Goal: Information Seeking & Learning: Understand process/instructions

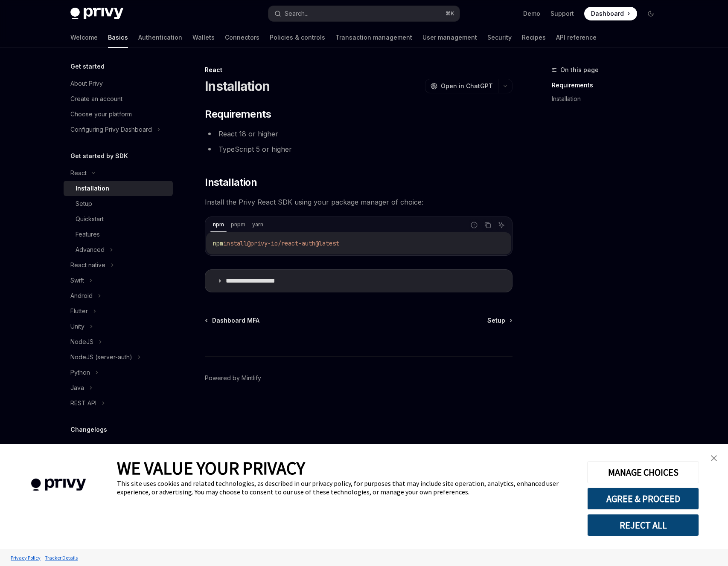
type textarea "*"
click at [93, 176] on div "React" at bounding box center [118, 173] width 109 height 15
click at [107, 194] on div "React native" at bounding box center [118, 188] width 109 height 15
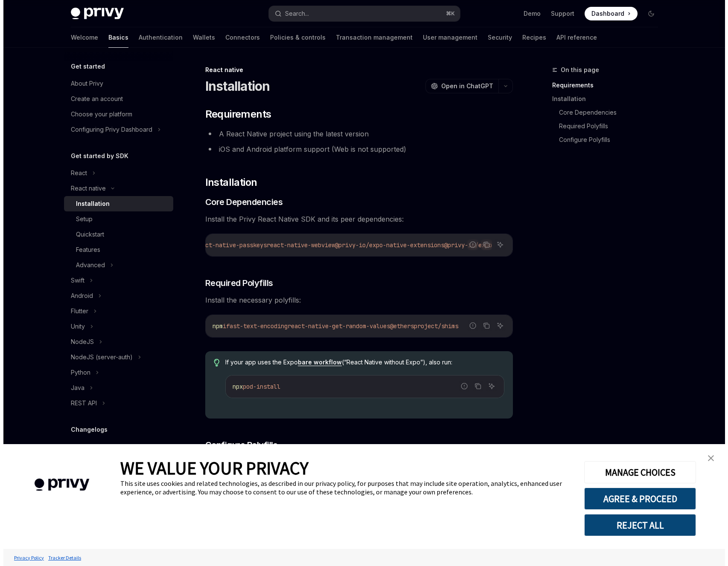
scroll to position [0, 473]
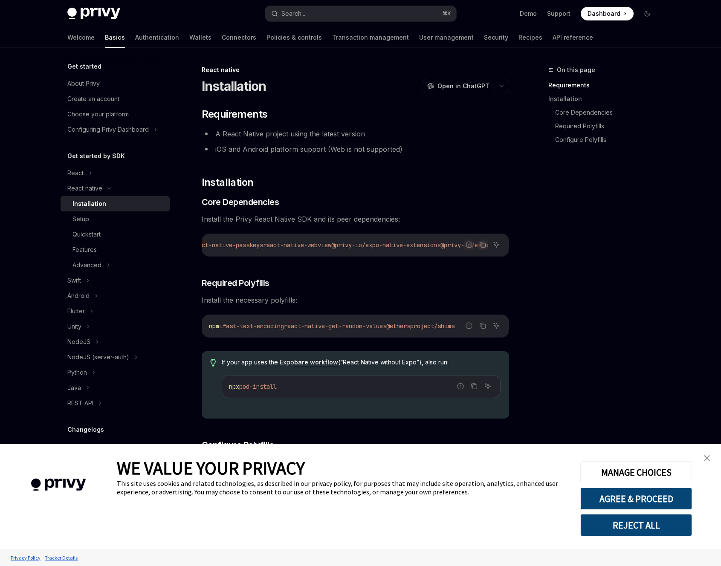
drag, startPoint x: 442, startPoint y: 246, endPoint x: 508, endPoint y: 246, distance: 65.7
click at [514, 241] on div "On this page Requirements Installation Core Dependencies Required Polyfills Con…" at bounding box center [361, 530] width 601 height 965
click at [484, 246] on icon "Copy the contents from the code block" at bounding box center [482, 244] width 7 height 7
click at [107, 343] on div "NodeJS" at bounding box center [115, 341] width 109 height 15
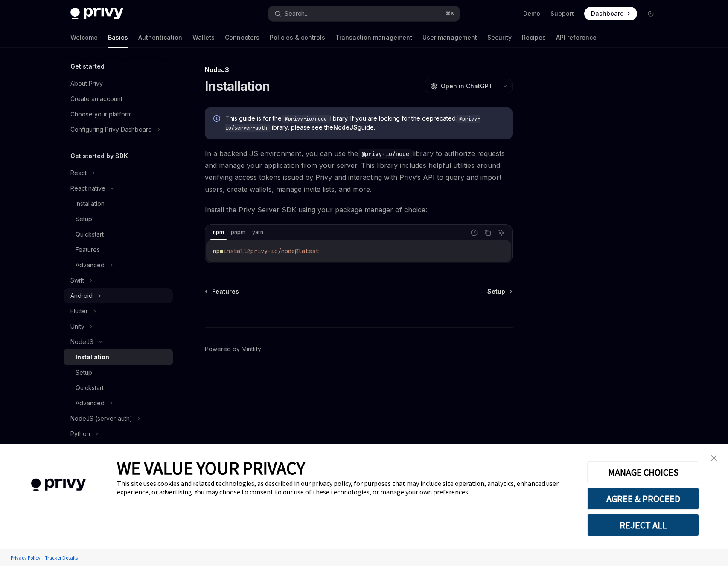
click at [89, 294] on div "Android" at bounding box center [81, 296] width 22 height 10
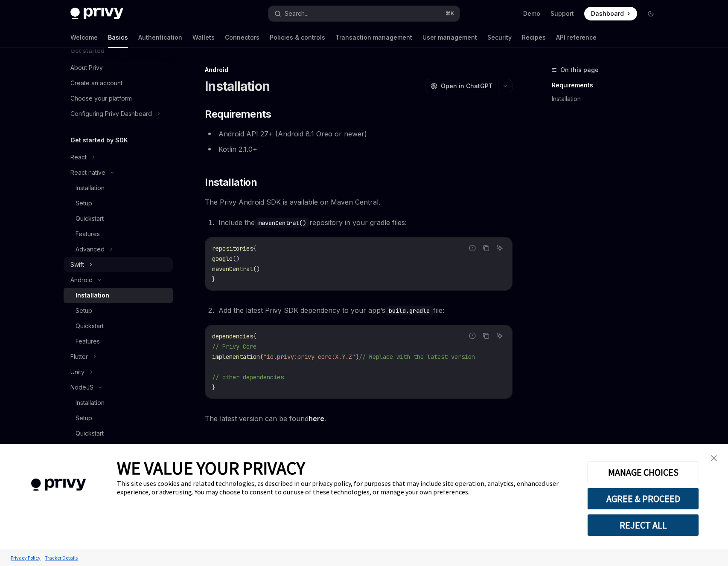
scroll to position [17, 0]
click at [109, 278] on div "Android" at bounding box center [118, 279] width 109 height 15
click at [99, 320] on div "NodeJS" at bounding box center [118, 325] width 109 height 15
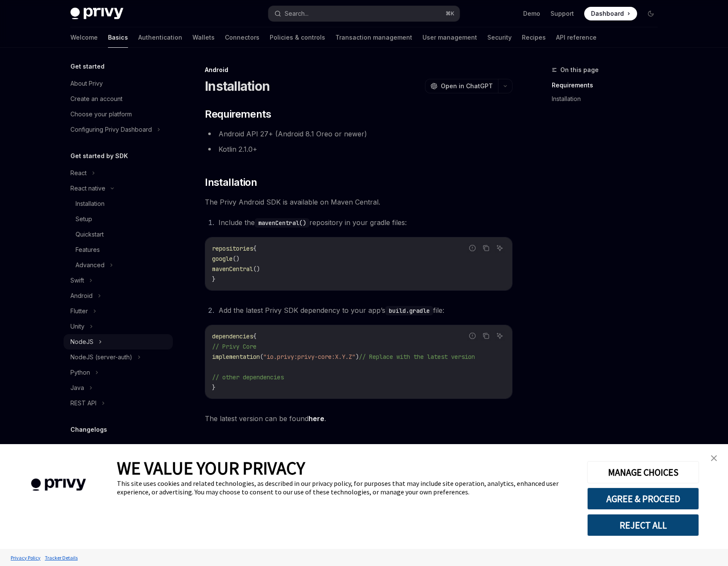
scroll to position [0, 0]
click at [122, 357] on div "NodeJS (server-auth)" at bounding box center [101, 357] width 62 height 10
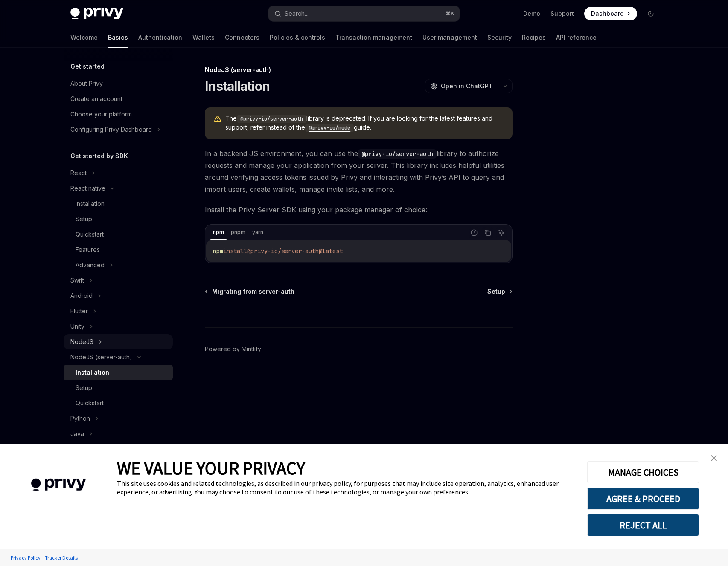
click at [114, 342] on div "NodeJS" at bounding box center [118, 341] width 109 height 15
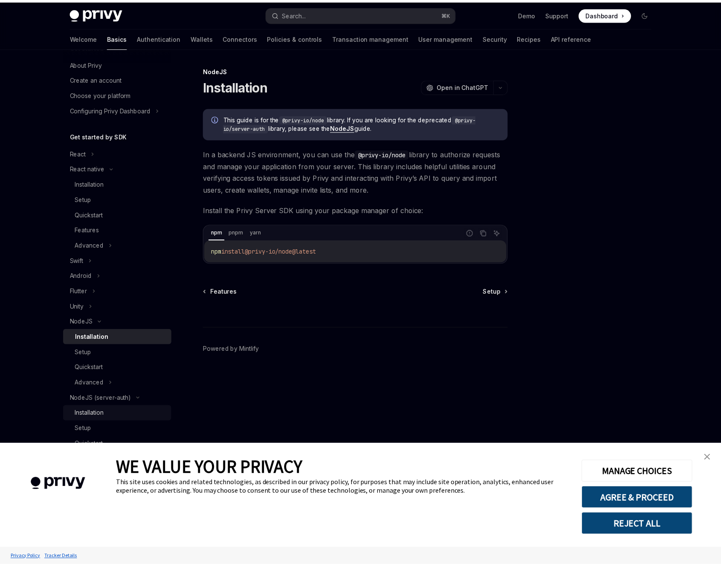
scroll to position [9, 0]
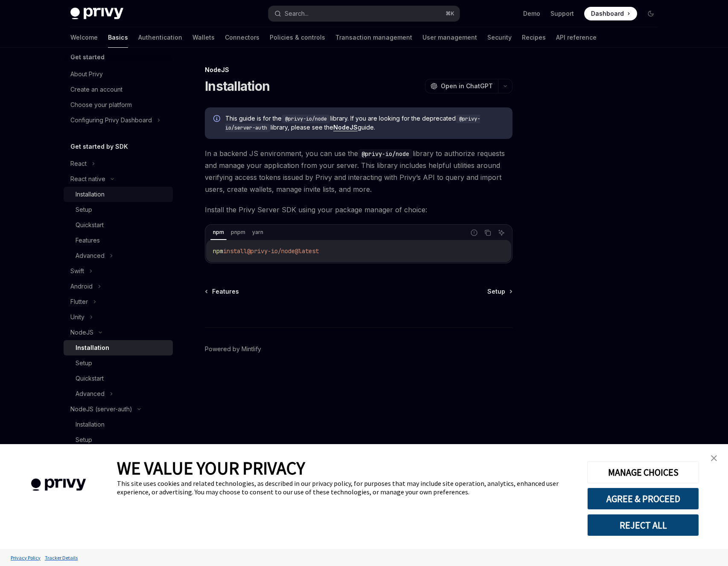
click at [102, 196] on div "Installation" at bounding box center [90, 194] width 29 height 10
type textarea "*"
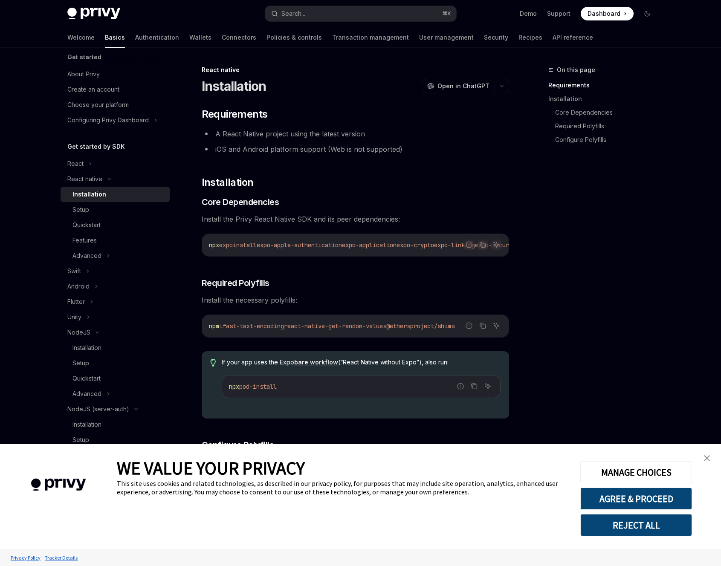
drag, startPoint x: 273, startPoint y: 255, endPoint x: 515, endPoint y: 265, distance: 242.1
click at [515, 265] on div "On this page Requirements Installation Core Dependencies Required Polyfills Con…" at bounding box center [361, 530] width 601 height 965
